Goal: Check status: Check status

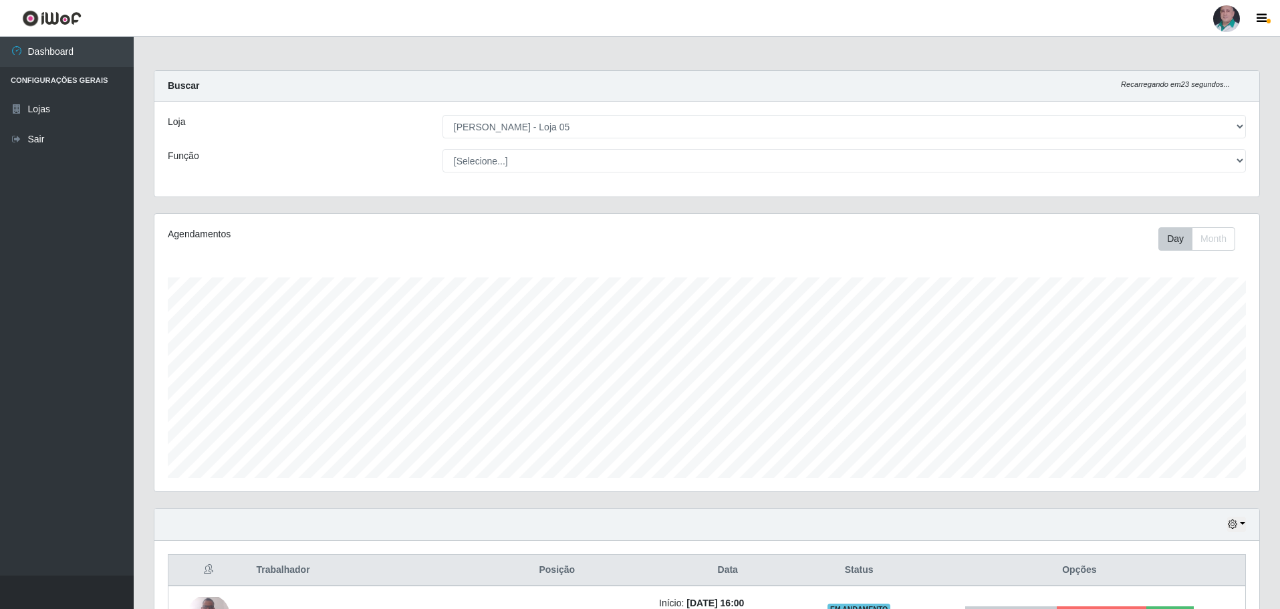
select select "252"
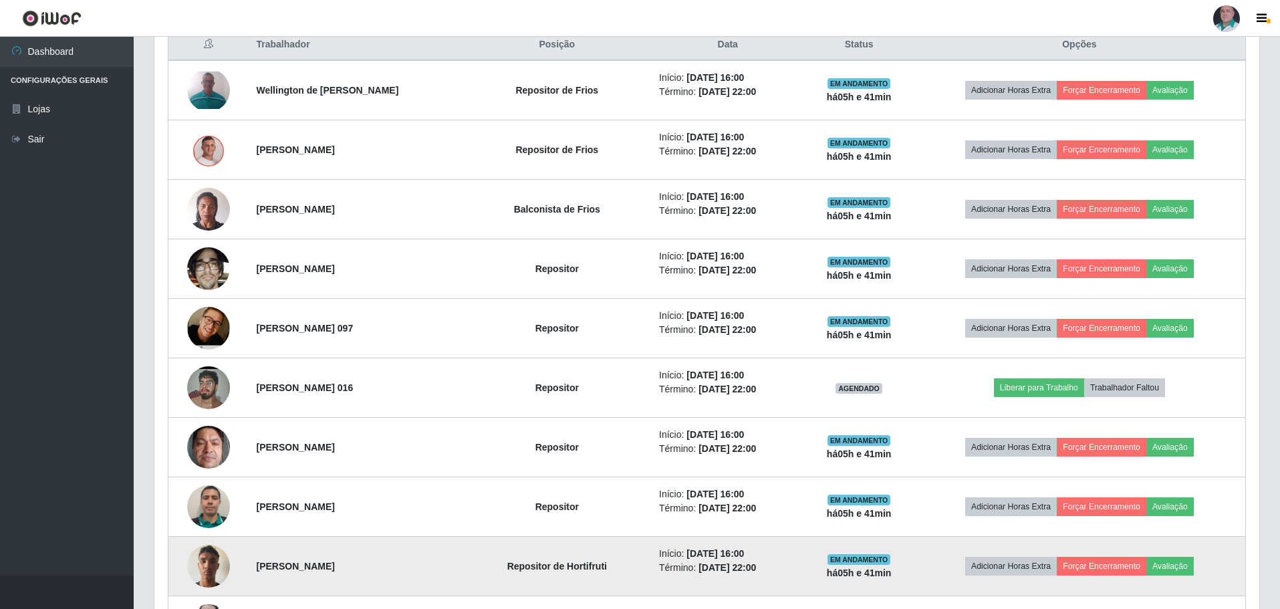
scroll to position [518, 0]
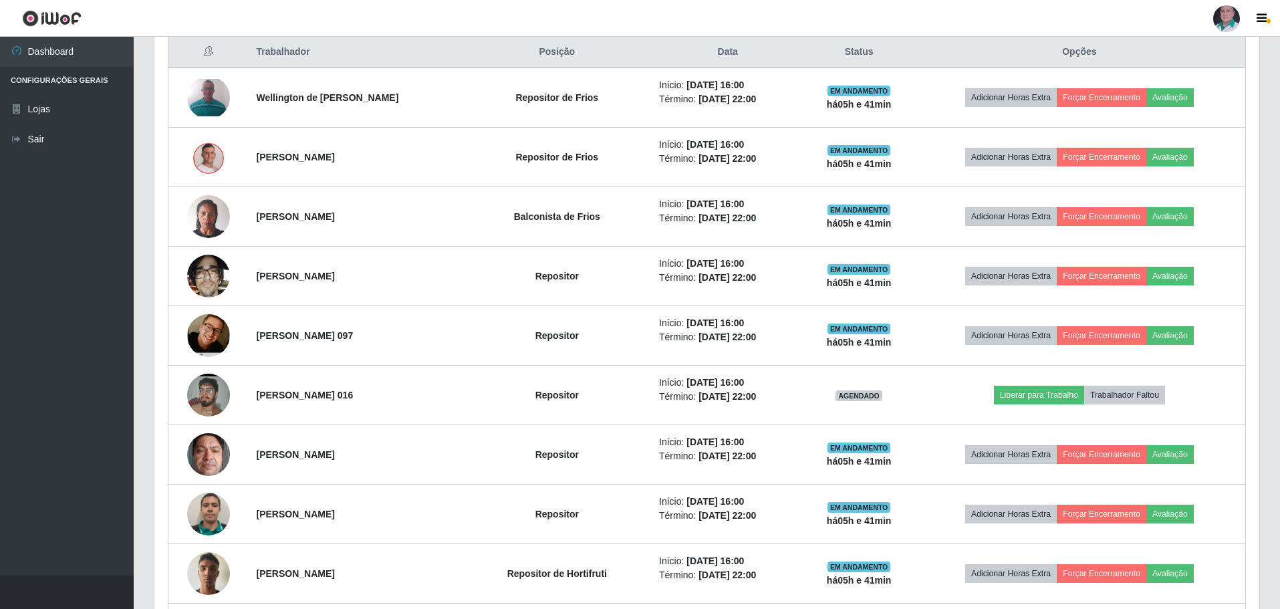
click at [1269, 16] on button "button" at bounding box center [1262, 18] width 33 height 19
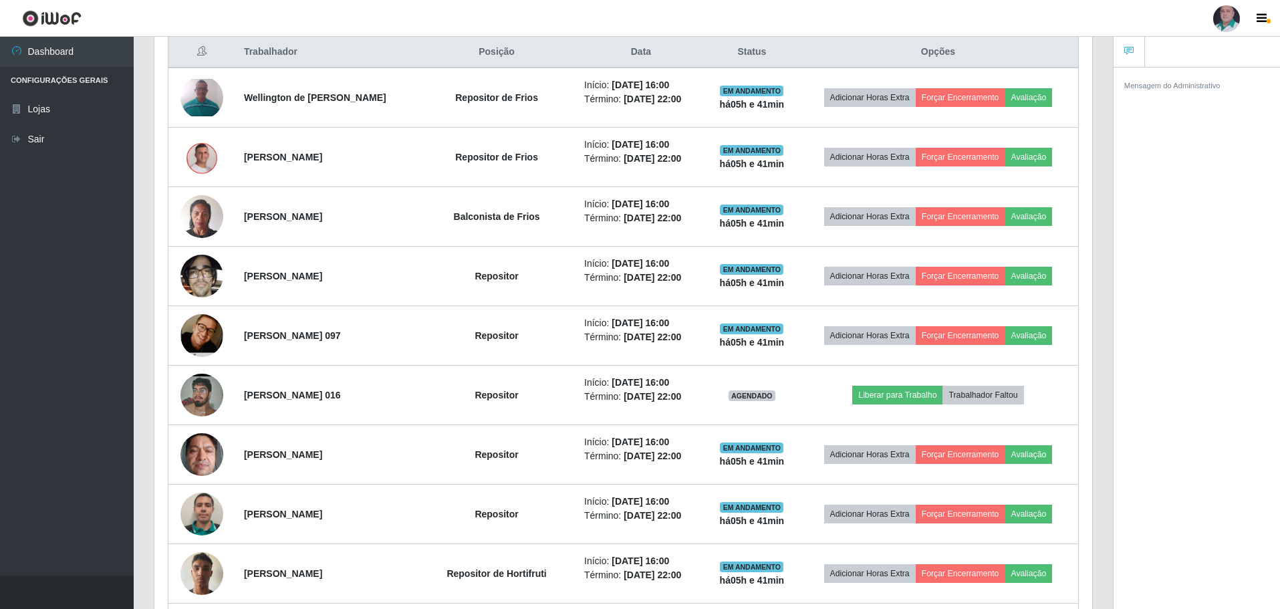
scroll to position [277, 937]
click at [1268, 19] on button "button" at bounding box center [1262, 18] width 33 height 19
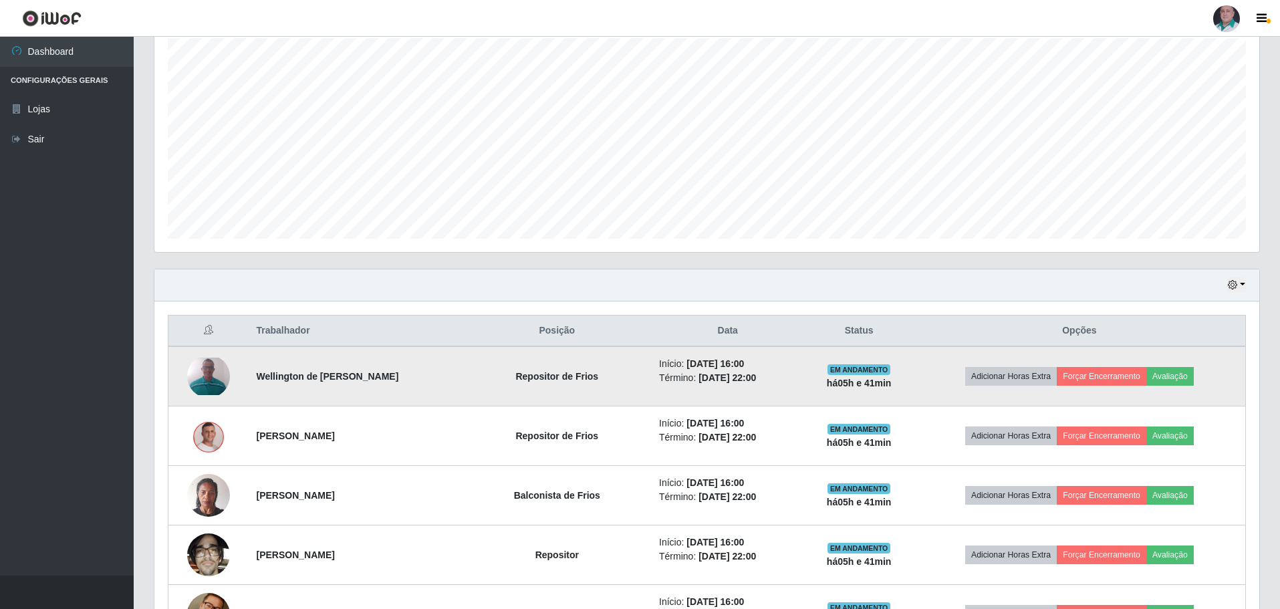
scroll to position [184, 0]
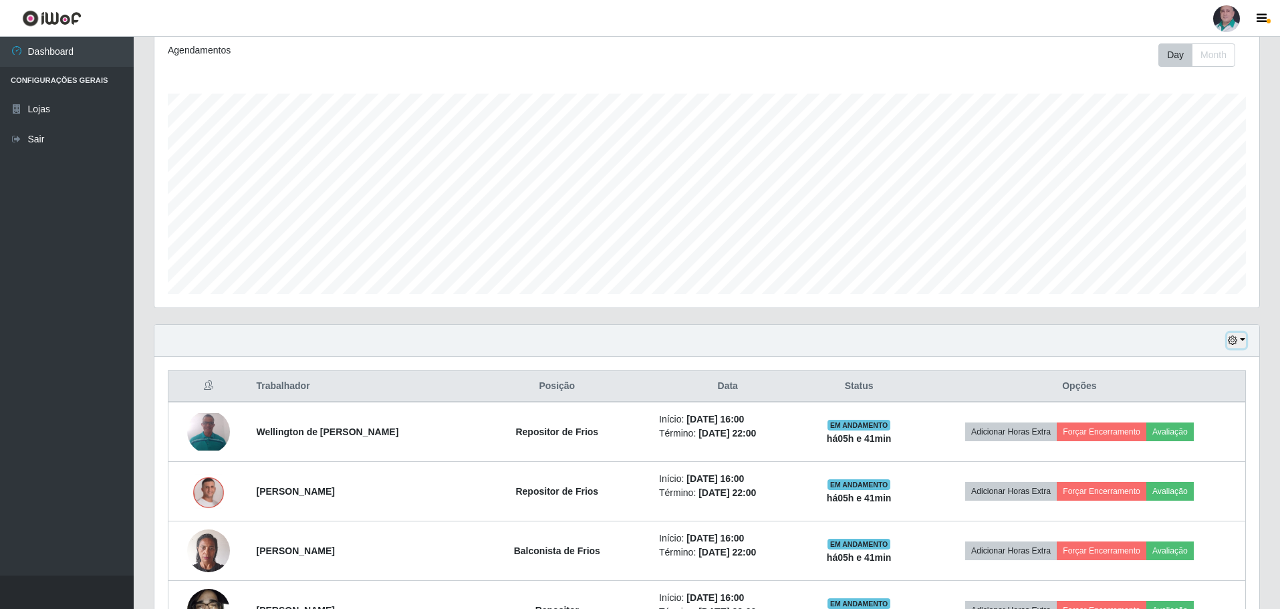
click at [1235, 337] on icon "button" at bounding box center [1231, 339] width 9 height 9
click at [1175, 390] on button "1 dia" at bounding box center [1192, 392] width 106 height 28
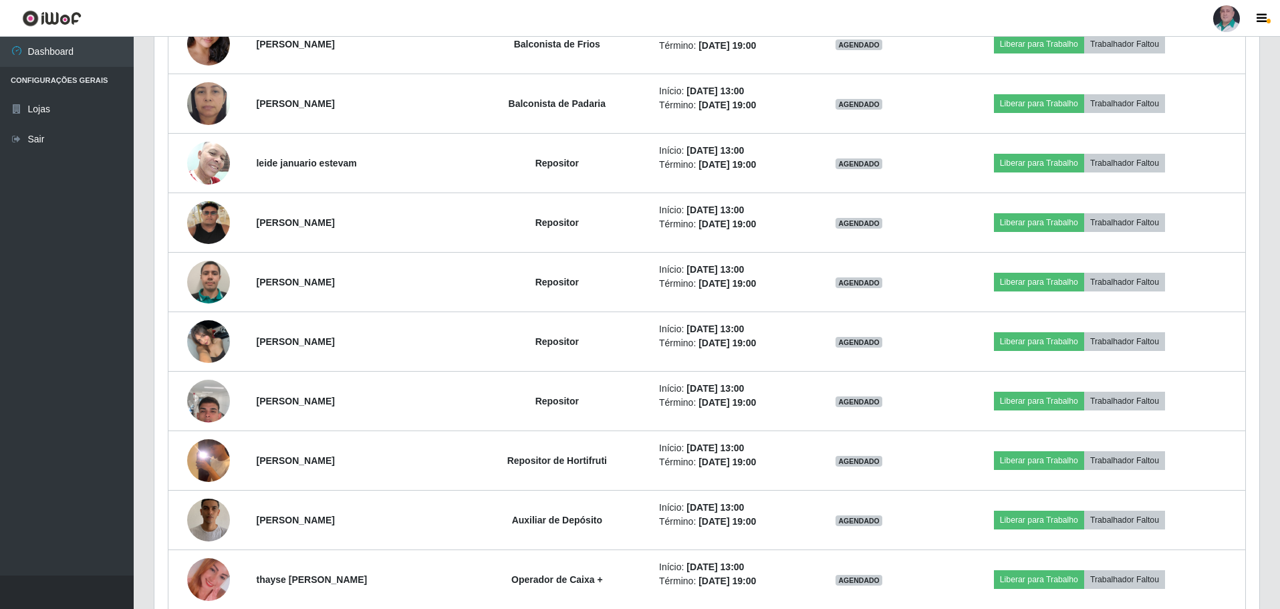
scroll to position [3725, 0]
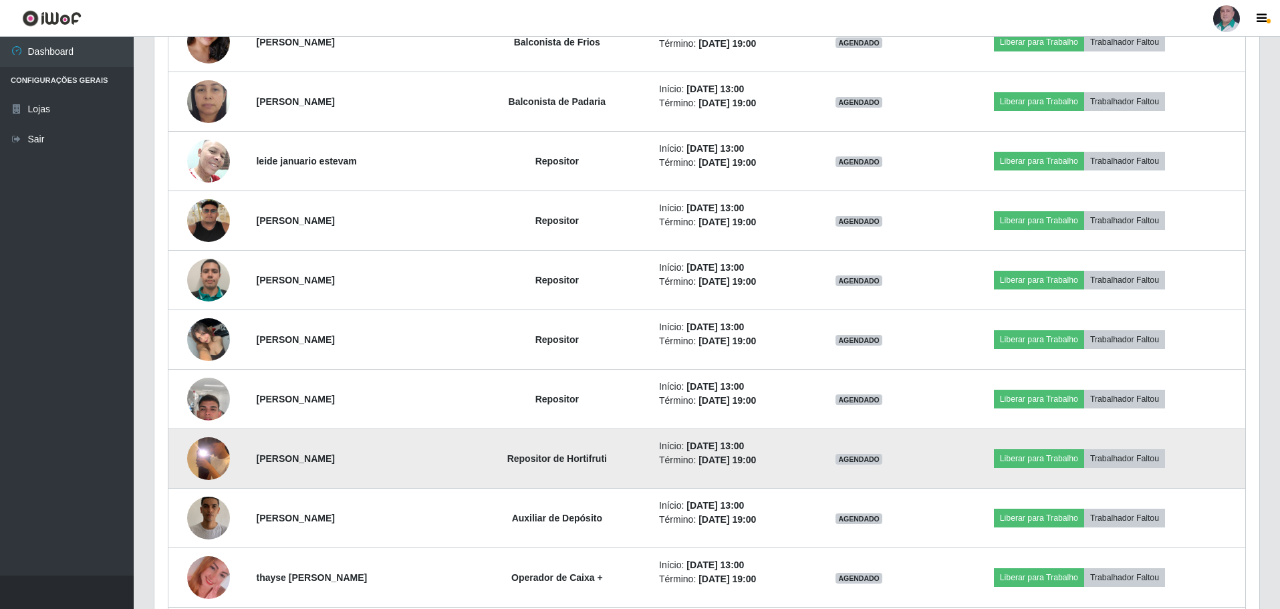
click at [216, 448] on img at bounding box center [208, 458] width 43 height 95
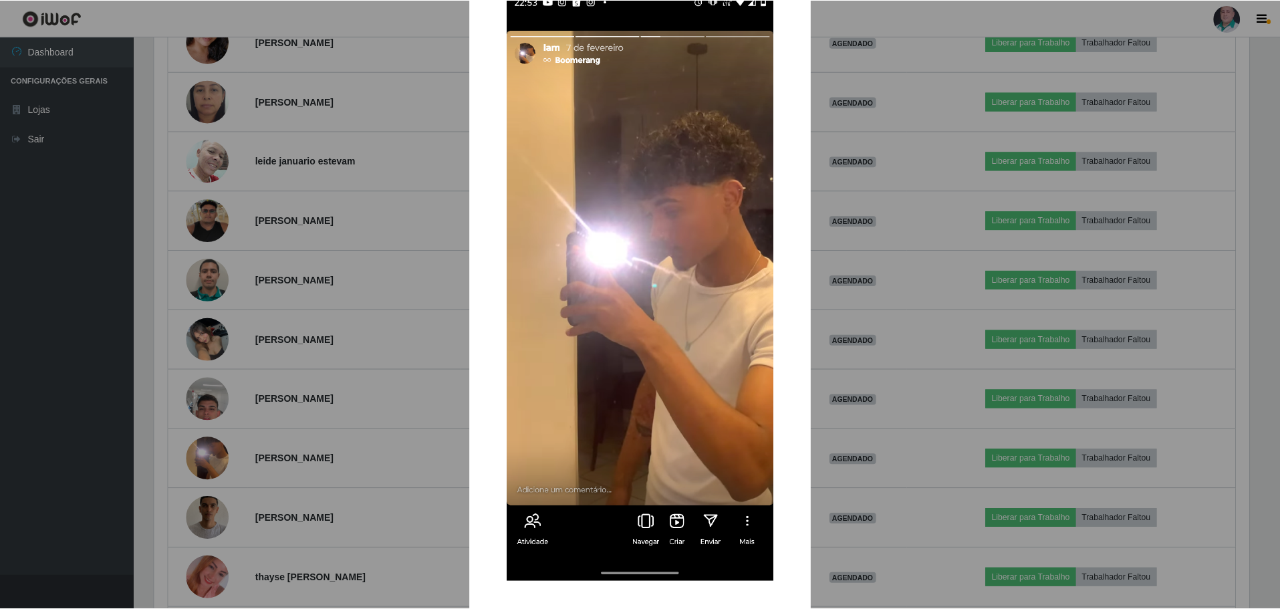
scroll to position [102, 0]
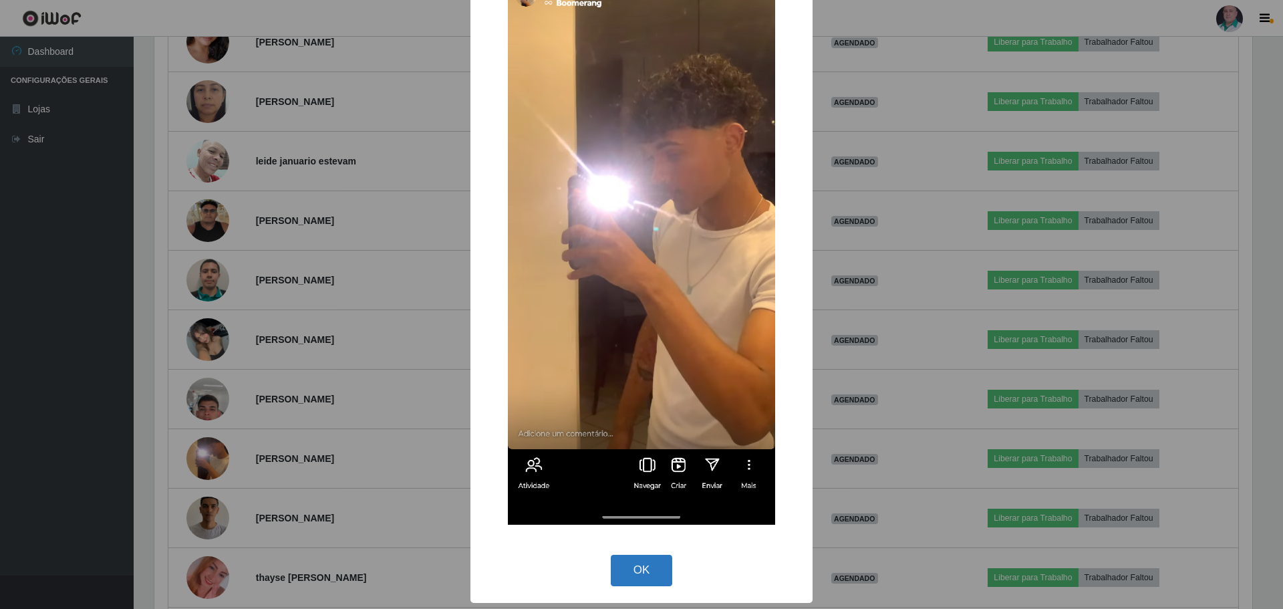
click at [652, 566] on button "OK" at bounding box center [642, 570] width 62 height 31
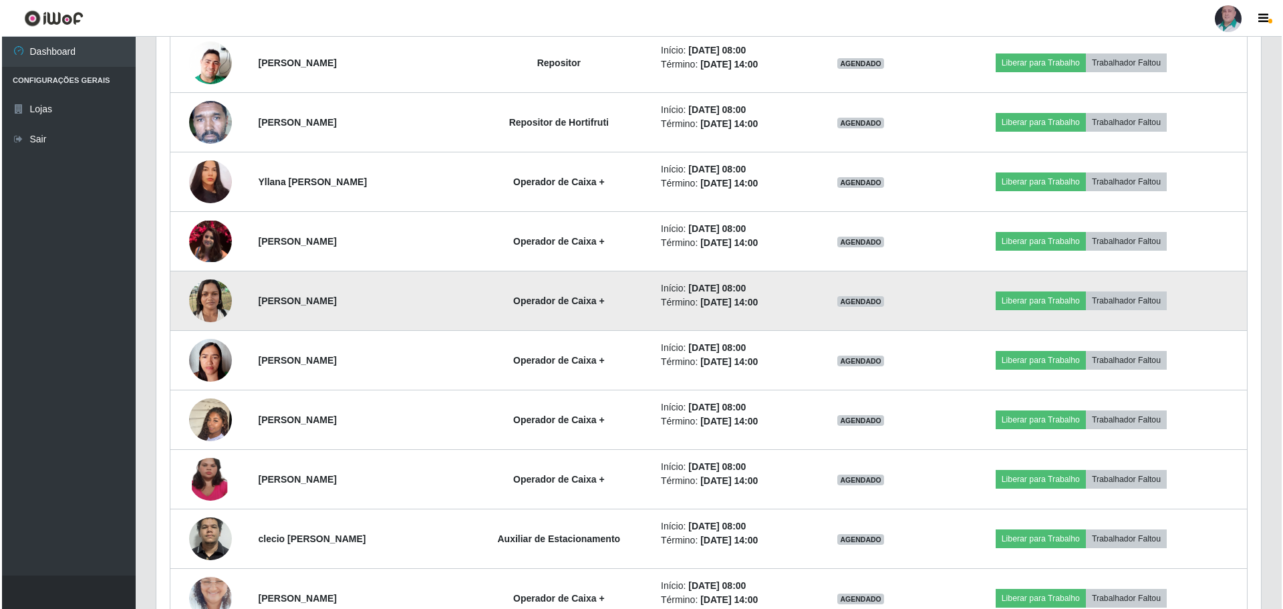
scroll to position [2322, 0]
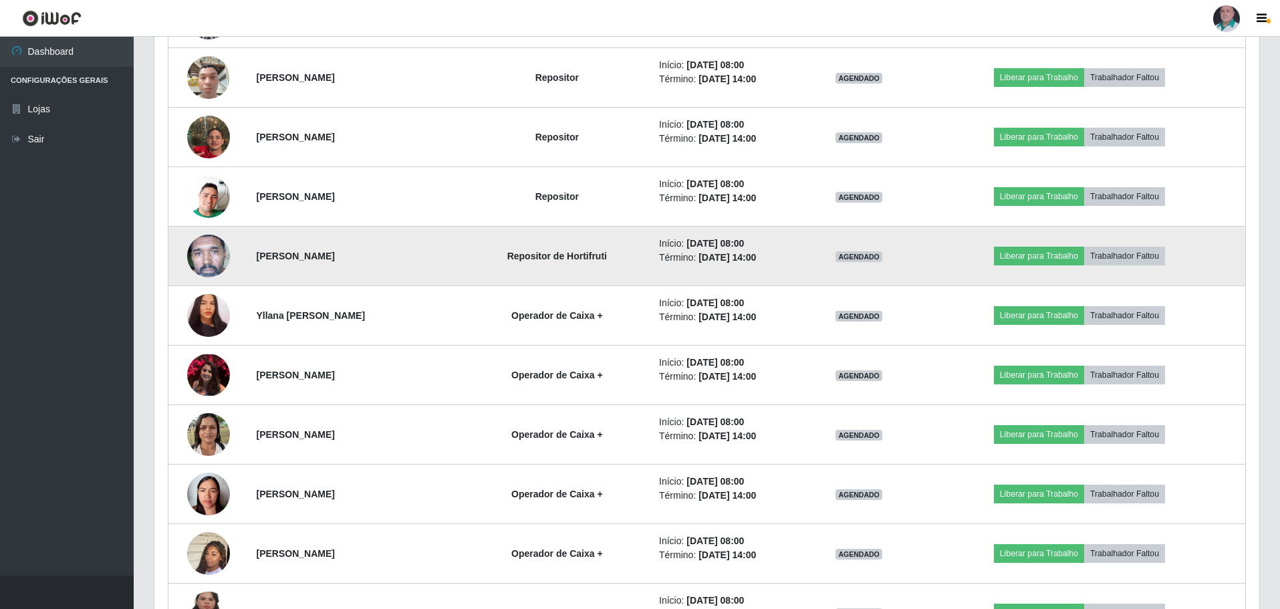
click at [220, 258] on img at bounding box center [208, 256] width 43 height 88
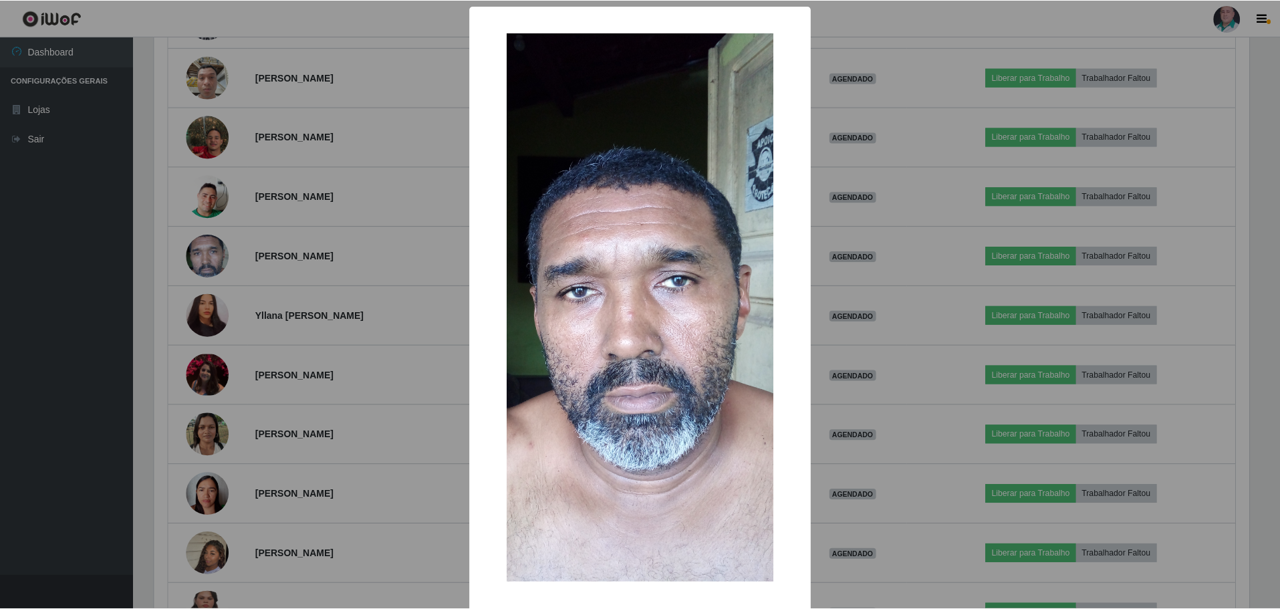
scroll to position [57, 0]
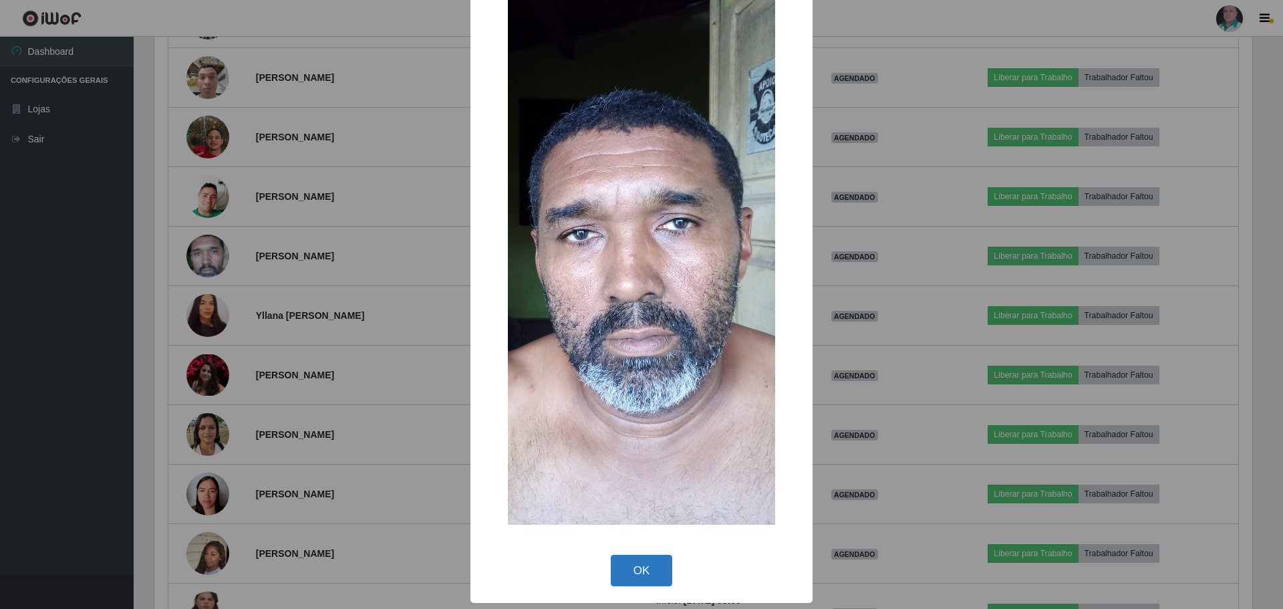
click at [649, 573] on button "OK" at bounding box center [642, 570] width 62 height 31
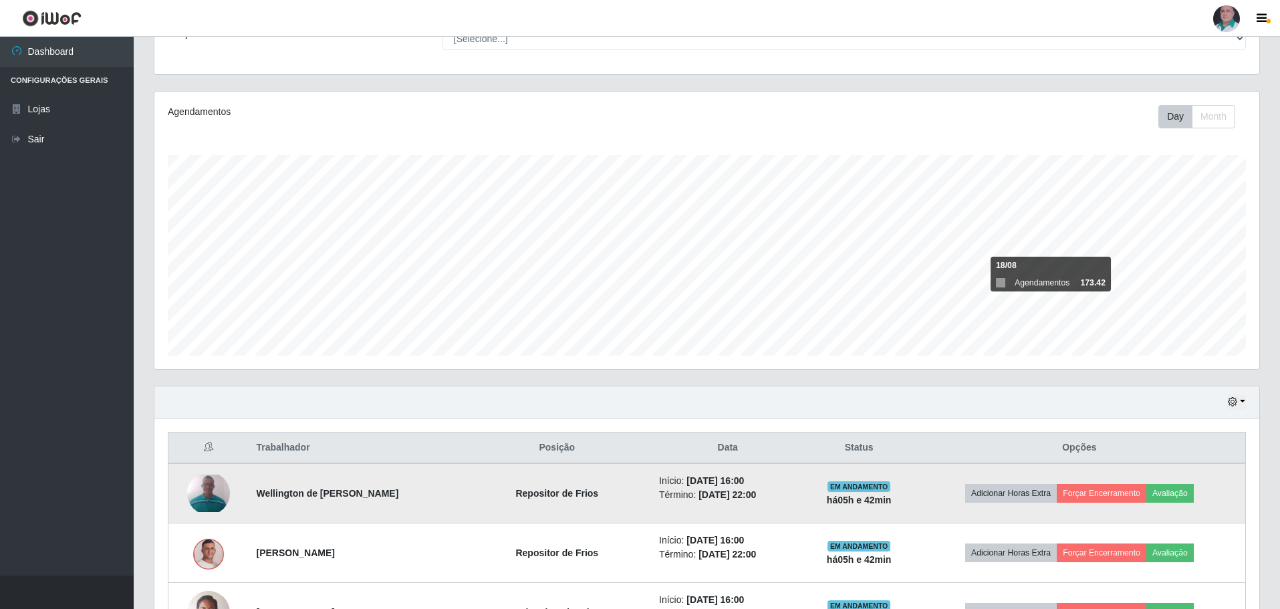
scroll to position [117, 0]
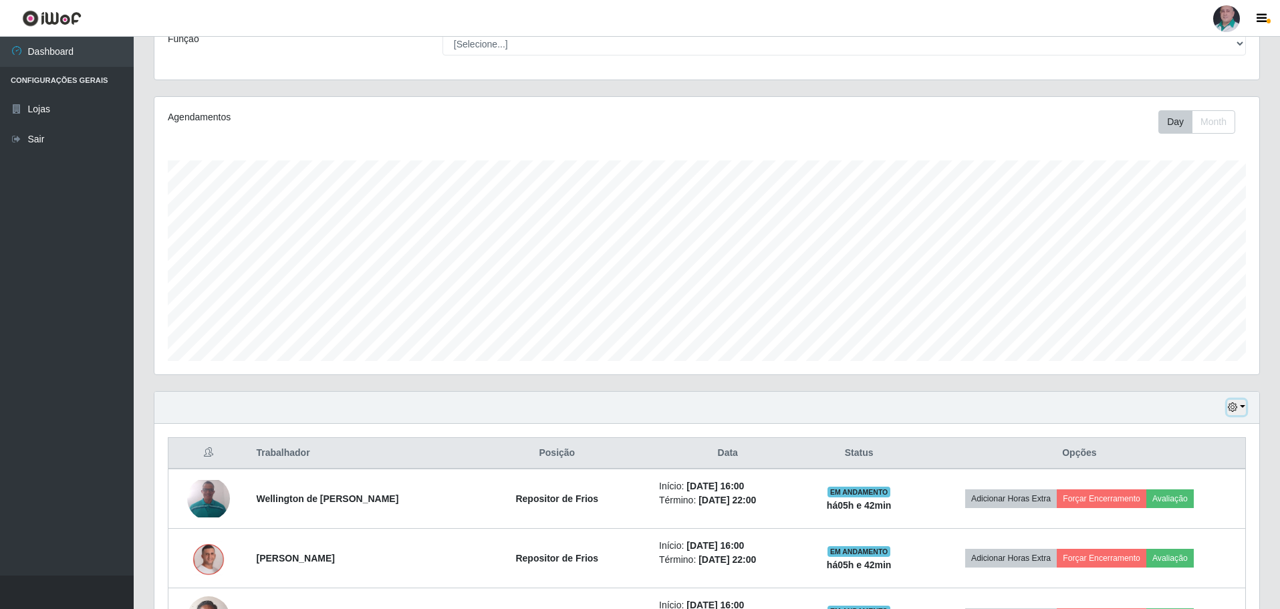
click at [1240, 410] on button "button" at bounding box center [1236, 407] width 19 height 15
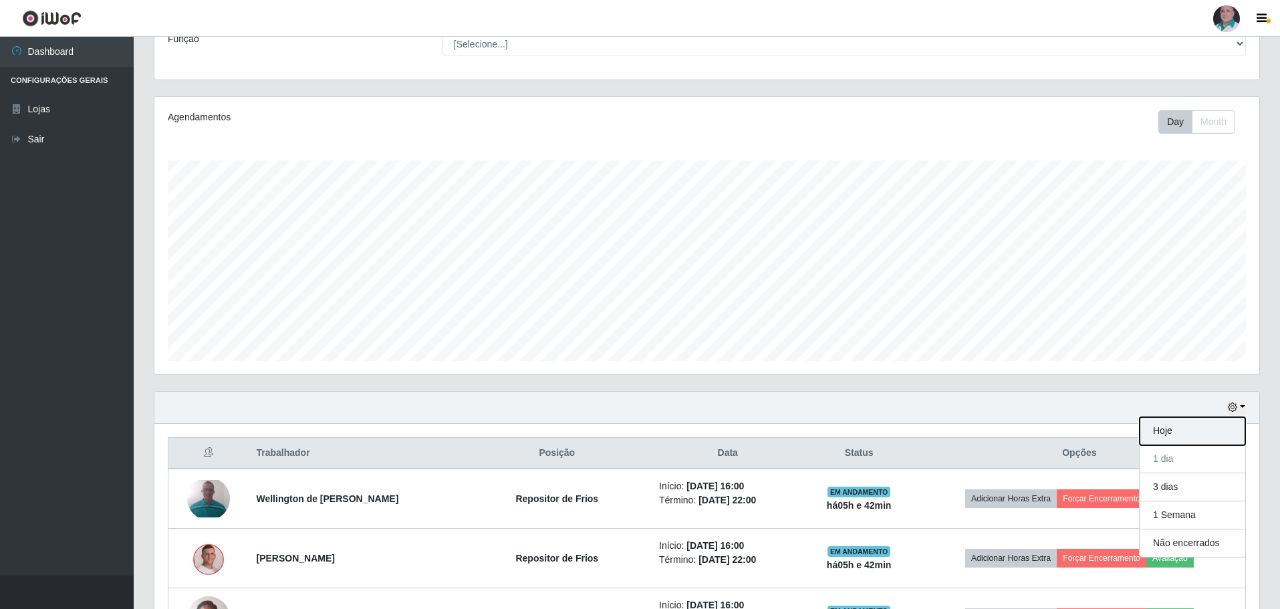
click at [1173, 436] on button "Hoje" at bounding box center [1192, 431] width 106 height 28
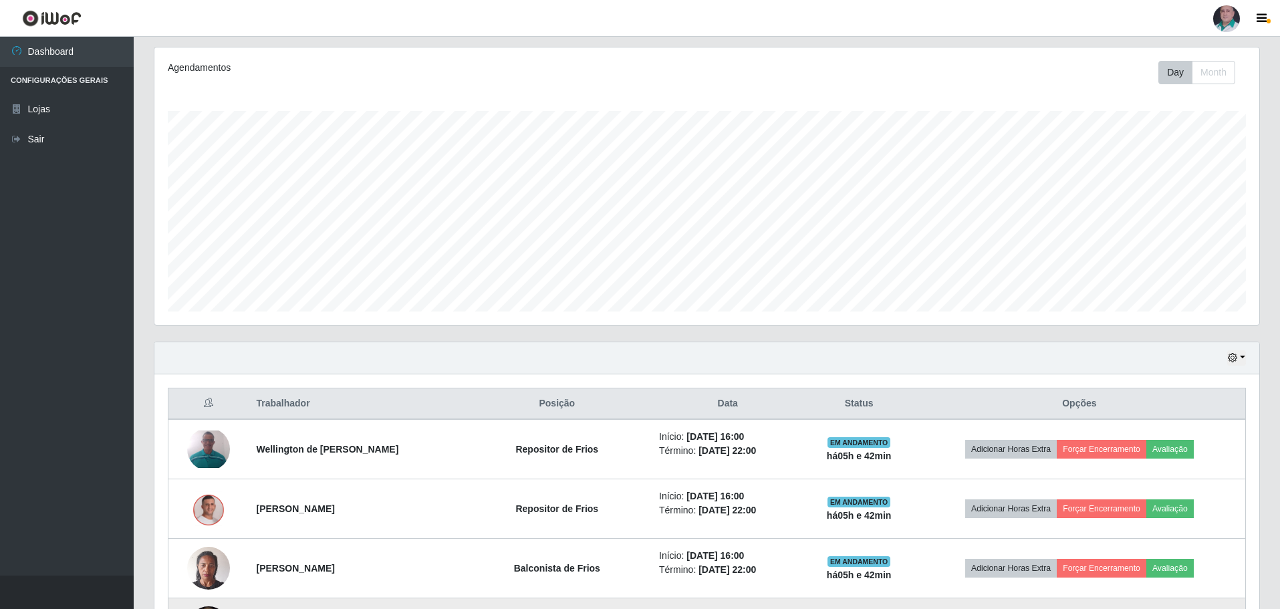
scroll to position [251, 0]
